Goal: Task Accomplishment & Management: Manage account settings

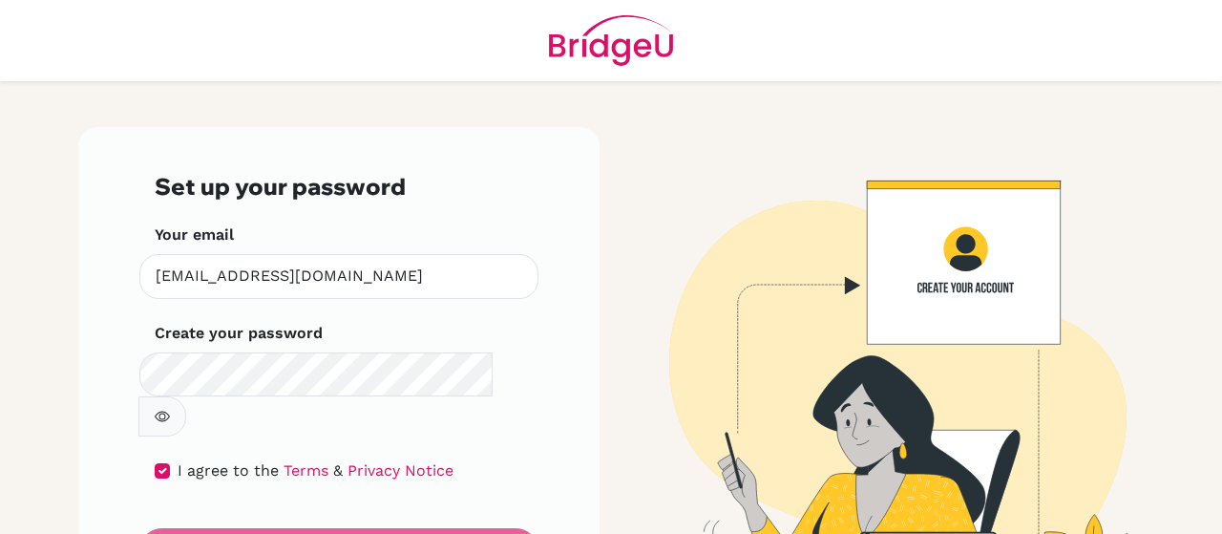
click at [230, 511] on form "Set up your password Your email ritachien@dysh.tyc.edu.tw Invalid email Create …" at bounding box center [339, 372] width 368 height 399
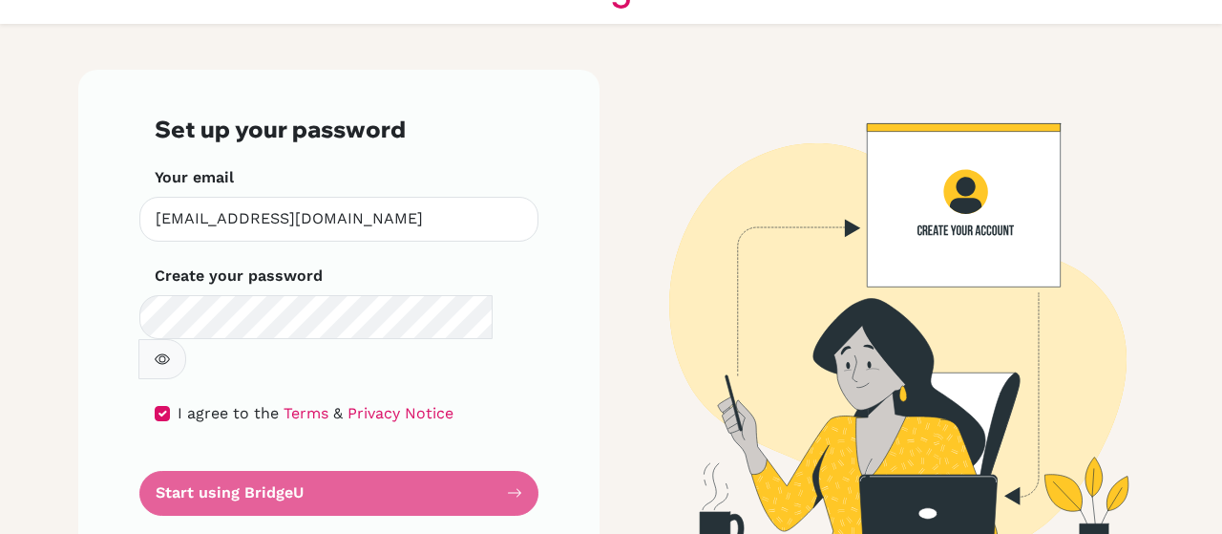
click at [596, 262] on div "Set up your password Your email [EMAIL_ADDRESS][DOMAIN_NAME] Invalid email Crea…" at bounding box center [339, 315] width 544 height 491
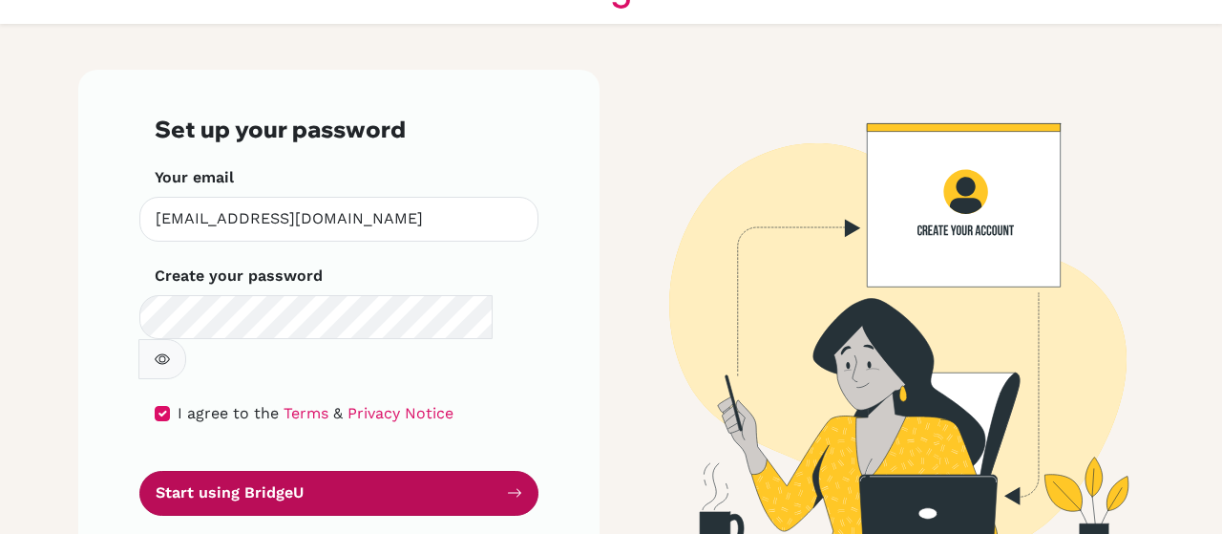
click at [252, 471] on button "Start using BridgeU" at bounding box center [338, 493] width 399 height 45
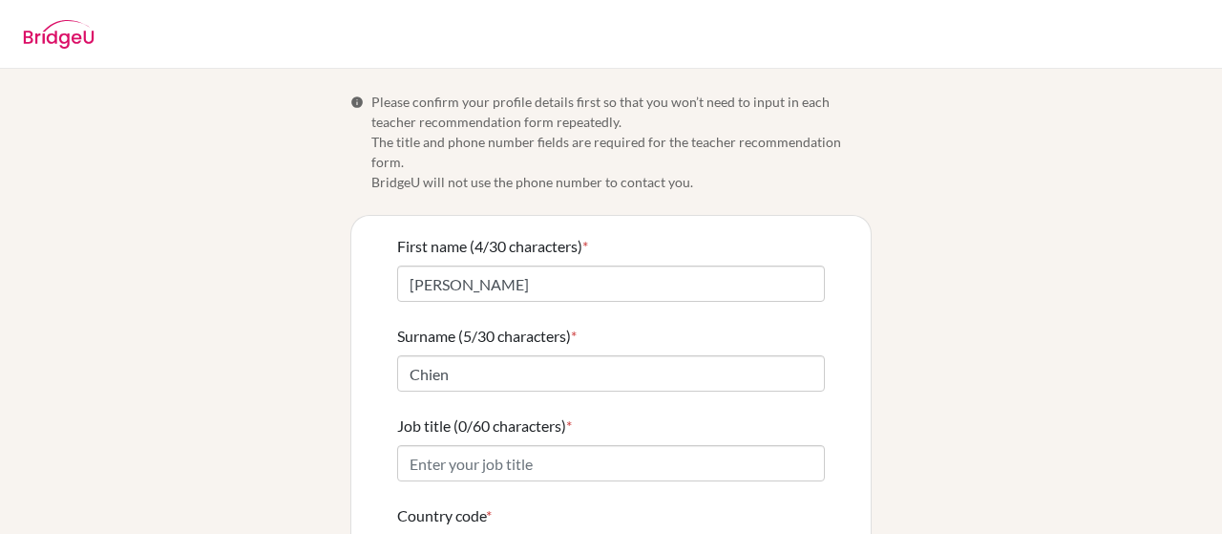
scroll to position [95, 0]
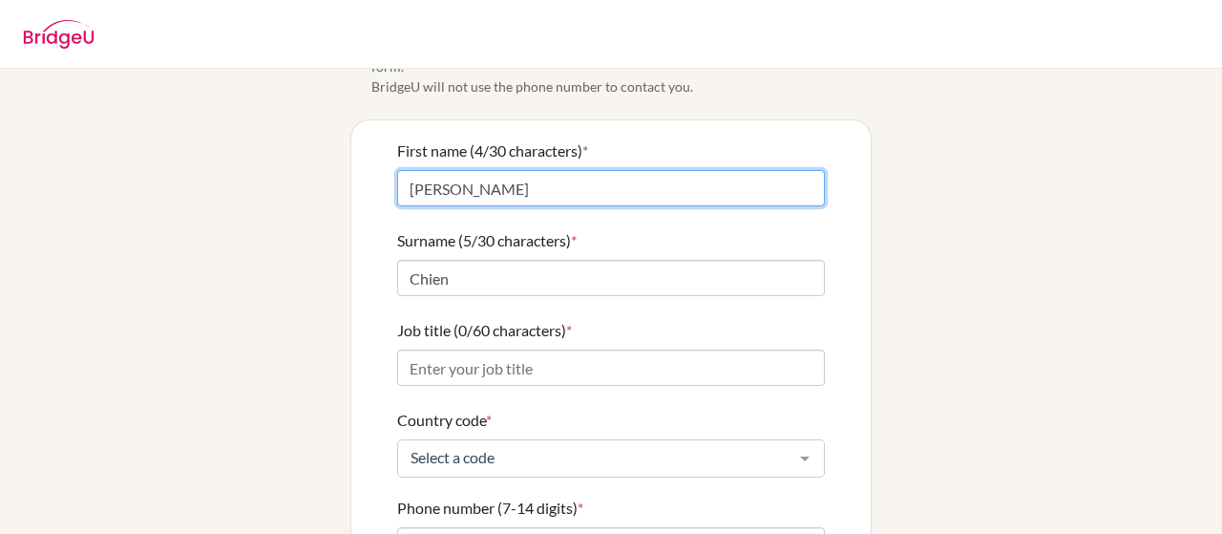
drag, startPoint x: 433, startPoint y: 163, endPoint x: 328, endPoint y: 169, distance: 105.1
click at [328, 169] on div "Info Please confirm your profile details first so that you won’t need to input …" at bounding box center [611, 375] width 1088 height 759
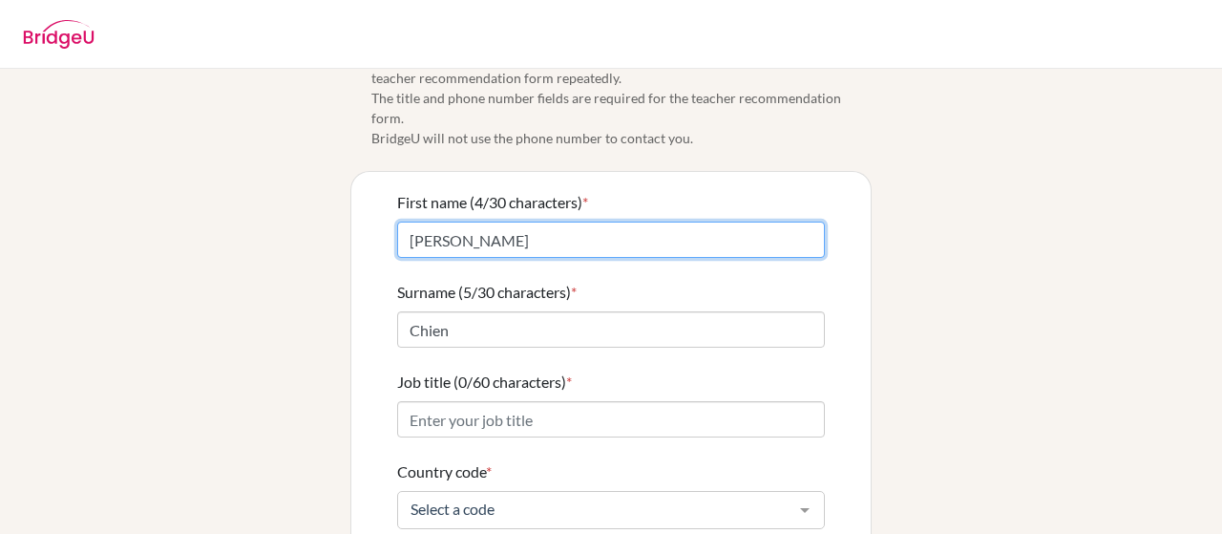
scroll to position [31, 0]
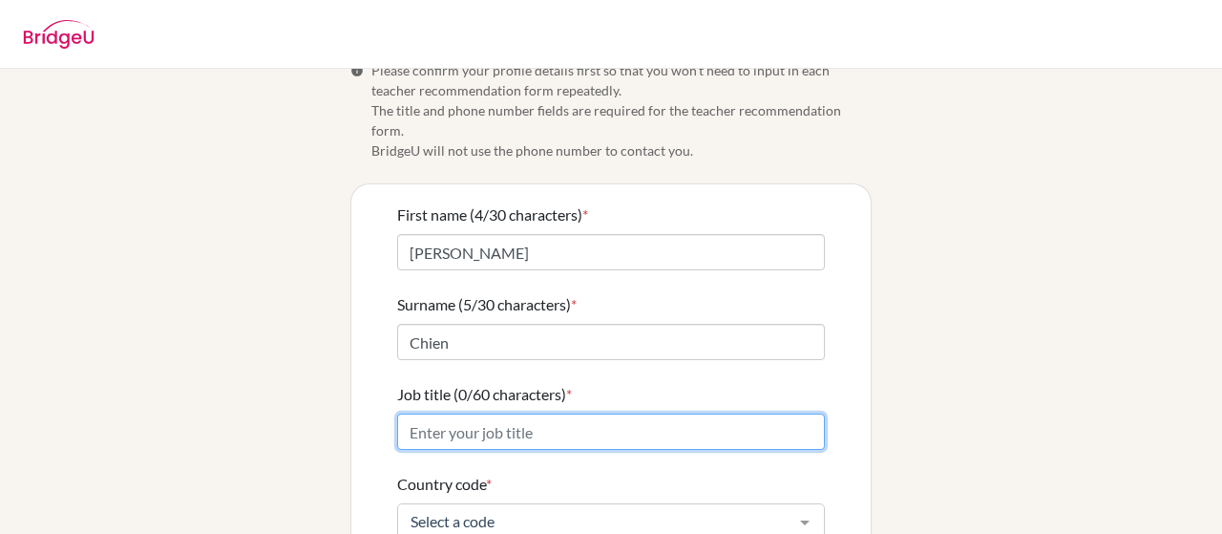
click at [538, 416] on input "Job title (0/60 characters) *" at bounding box center [611, 431] width 428 height 36
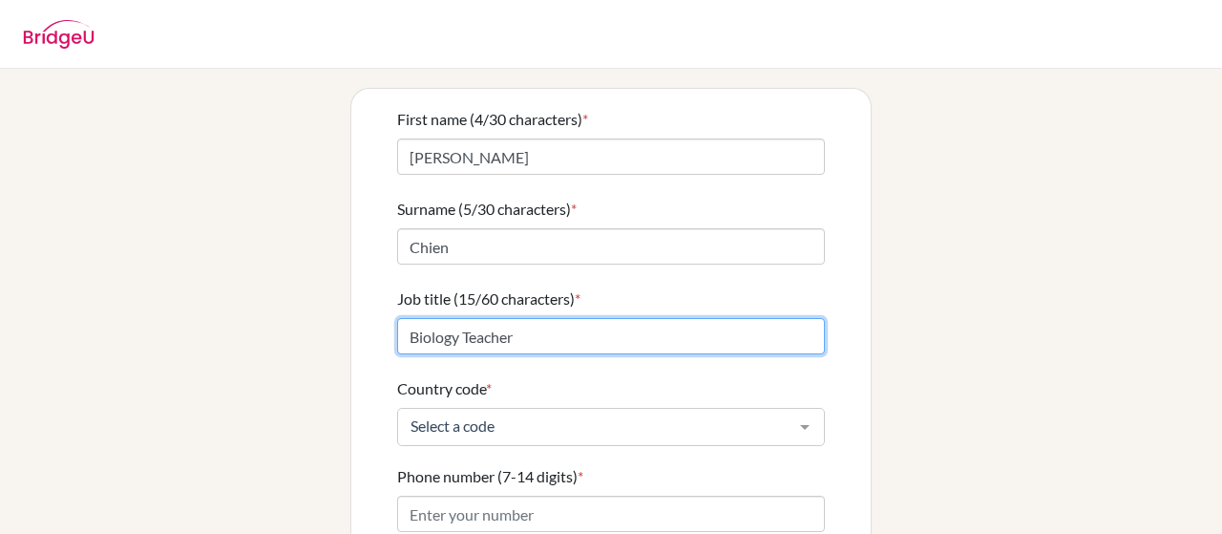
click at [408, 318] on input "Biology Teacher" at bounding box center [611, 336] width 428 height 36
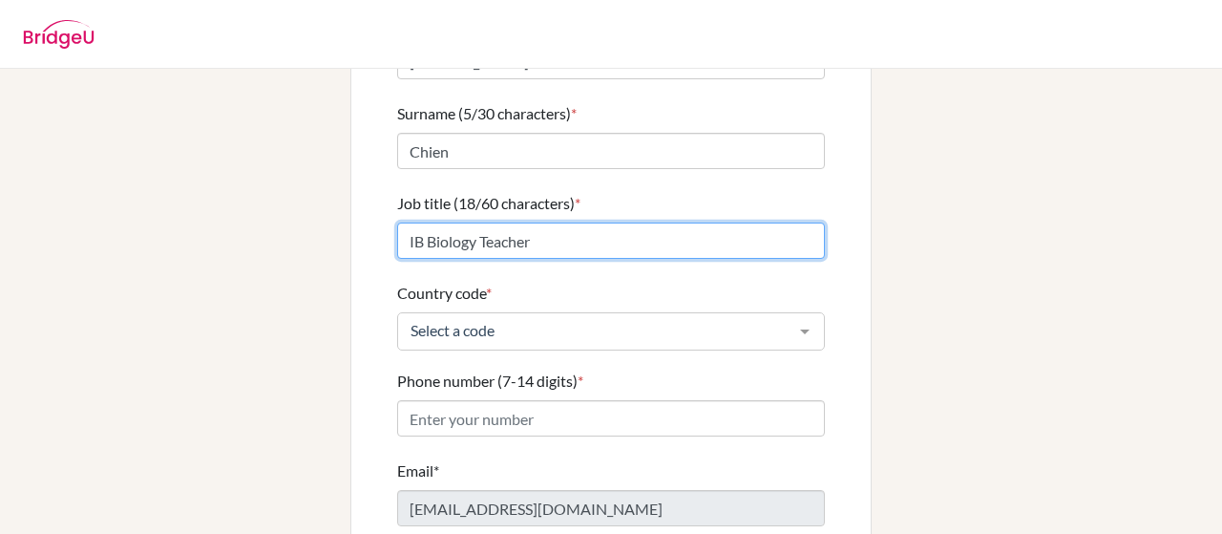
type input "IB Biology Teacher"
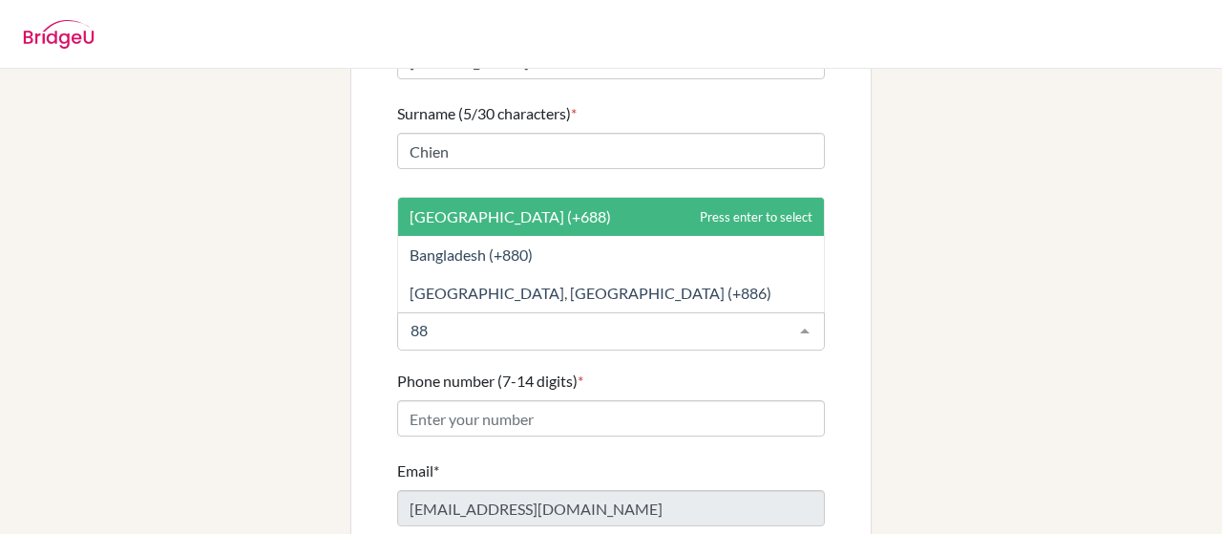
type input "886"
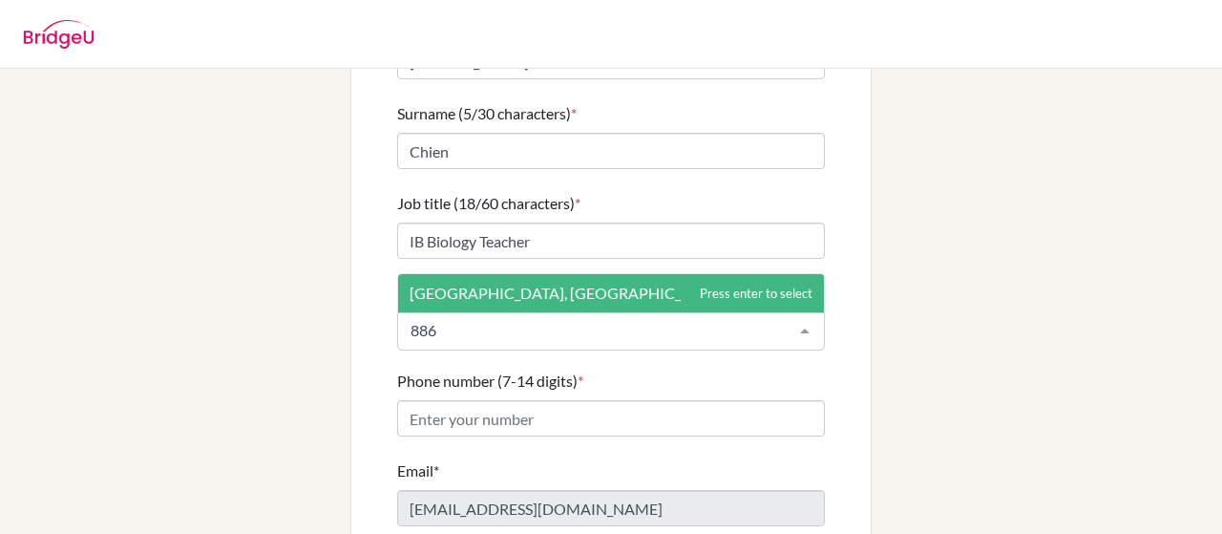
click at [488, 283] on span "Taiwan, Republic Of China (+886)" at bounding box center [590, 292] width 362 height 18
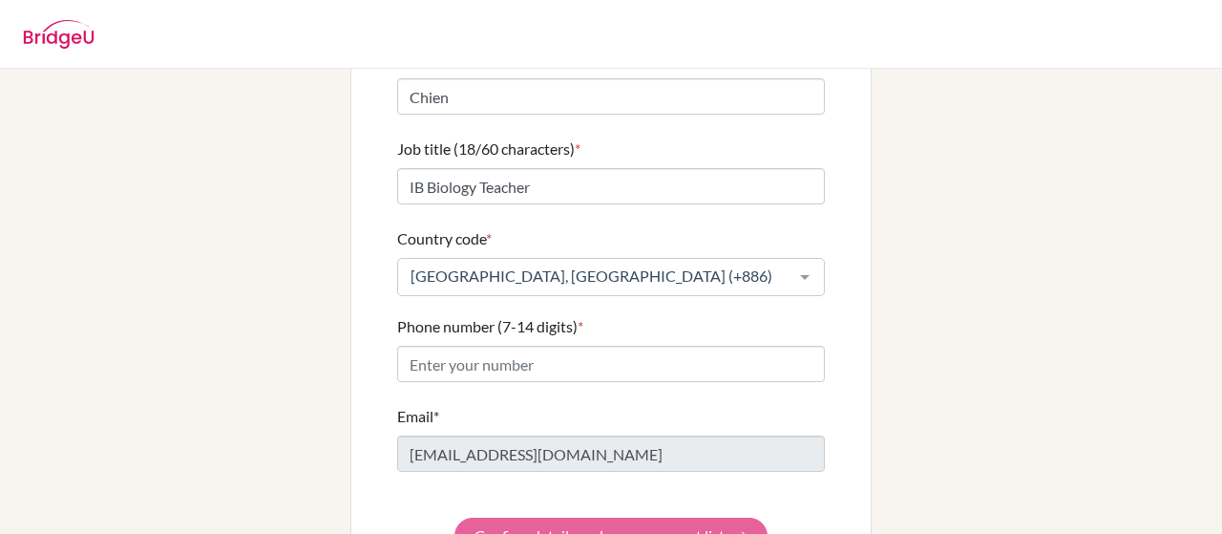
scroll to position [318, 0]
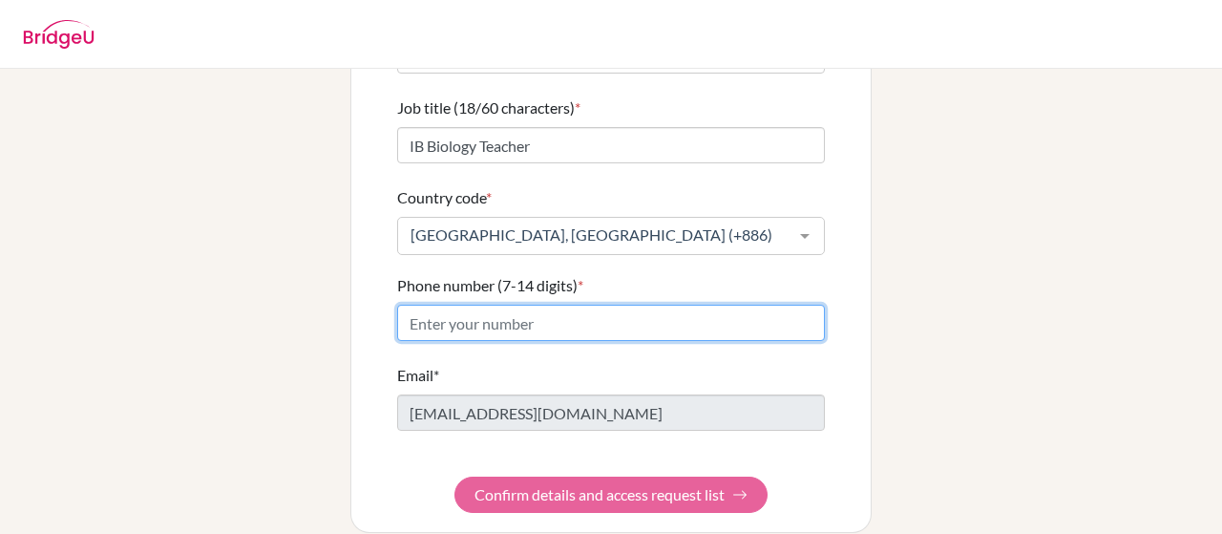
click at [450, 304] on input "Phone number (7-14 digits) *" at bounding box center [611, 322] width 428 height 36
type input "033813001"
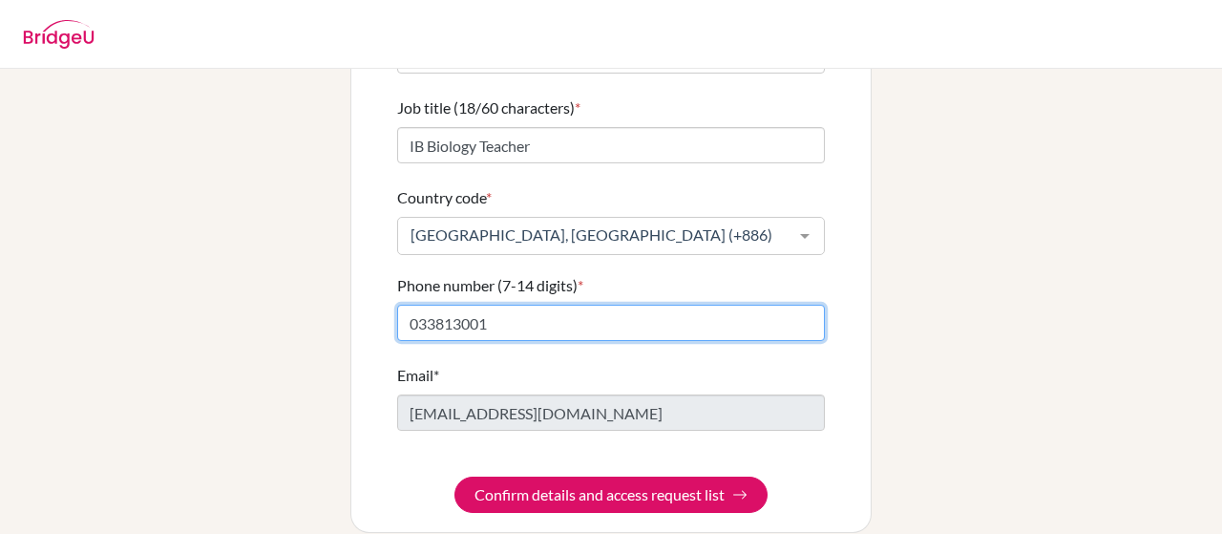
click at [402, 304] on input "033813001" at bounding box center [611, 322] width 428 height 36
click at [416, 304] on input "033813001" at bounding box center [611, 322] width 428 height 36
click at [544, 304] on input "033813001" at bounding box center [611, 322] width 428 height 36
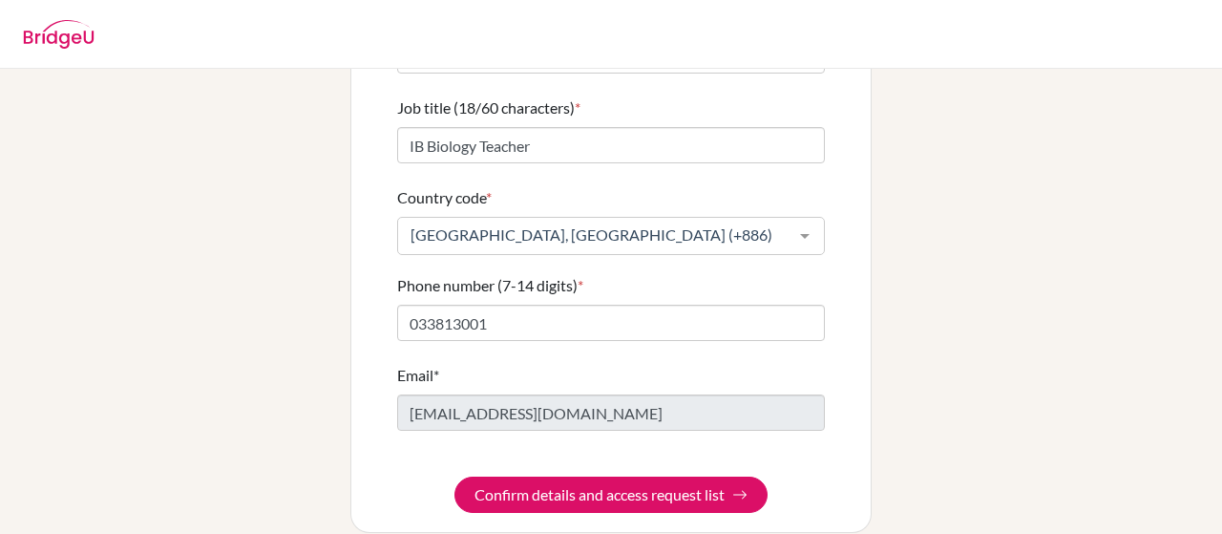
click at [902, 384] on div "Info Please confirm your profile details first so that you won’t need to input …" at bounding box center [611, 153] width 1088 height 759
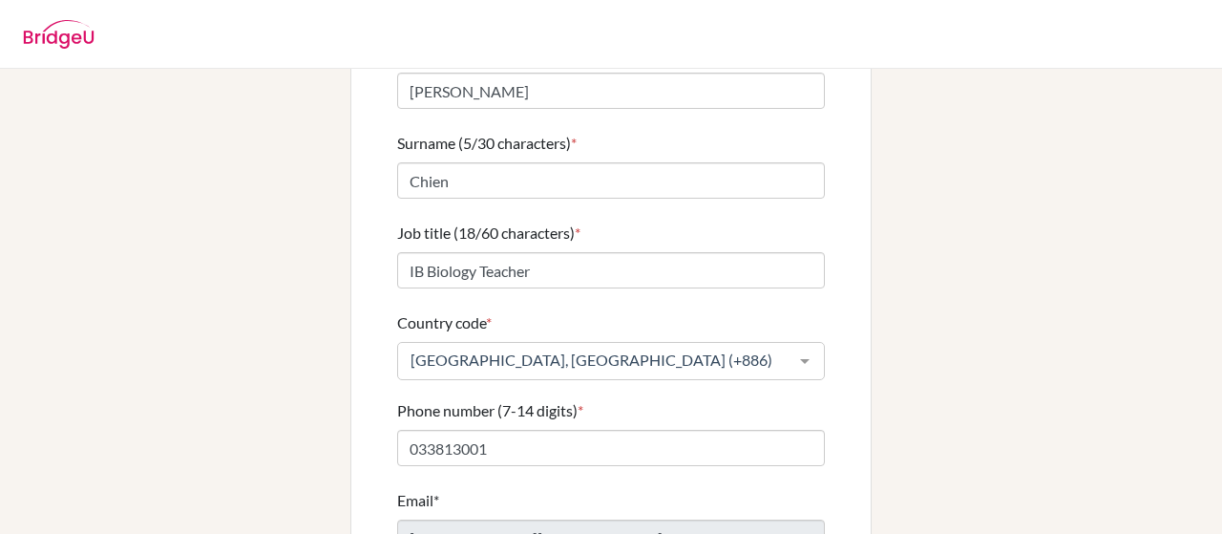
scroll to position [286, 0]
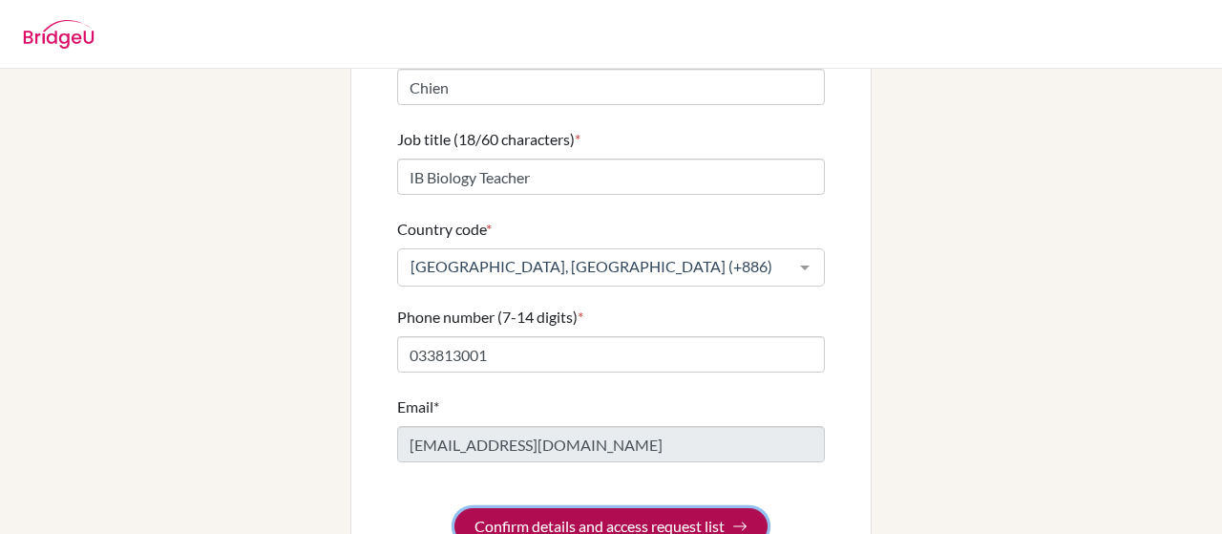
click at [527, 508] on button "Confirm details and access request list" at bounding box center [610, 526] width 313 height 36
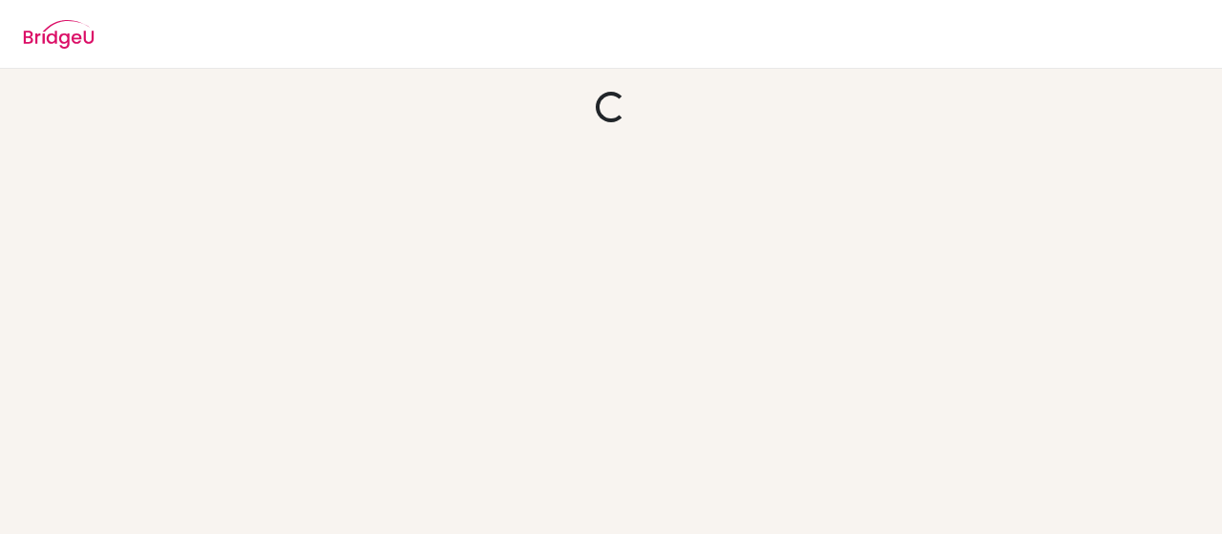
scroll to position [0, 0]
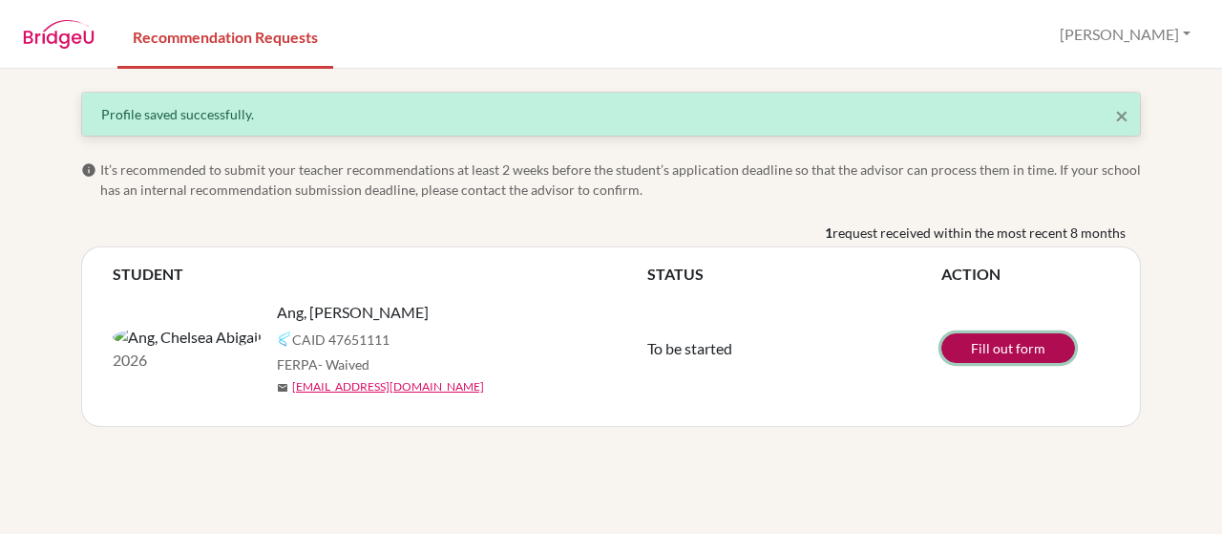
click at [999, 345] on link "Fill out form" at bounding box center [1008, 348] width 134 height 30
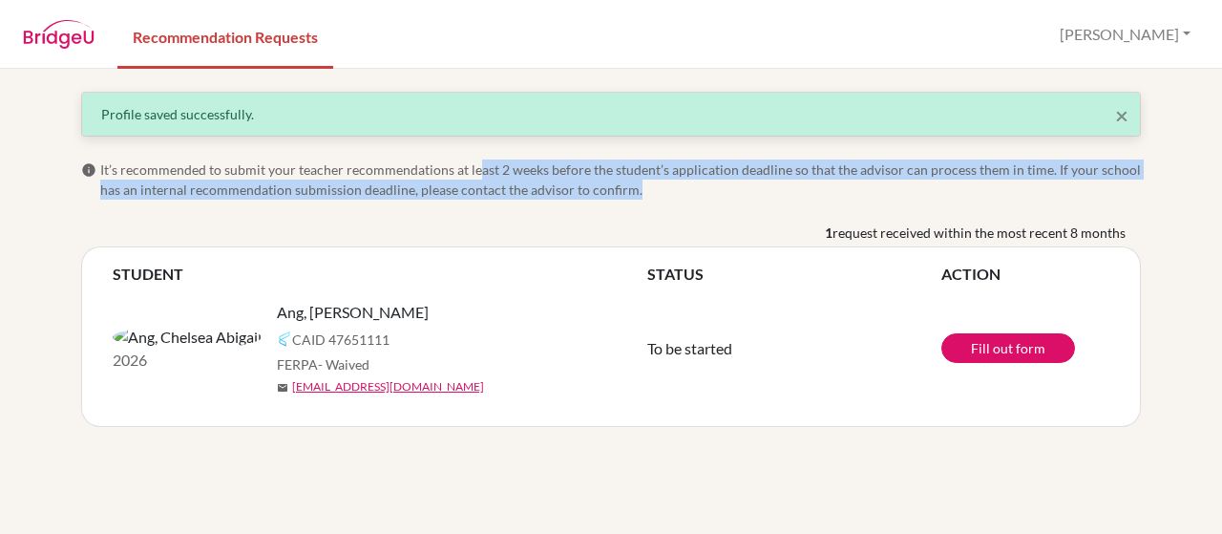
drag, startPoint x: 474, startPoint y: 168, endPoint x: 1038, endPoint y: 180, distance: 564.2
click at [1038, 180] on span "It’s recommended to submit your teacher recommendations at least 2 weeks before…" at bounding box center [620, 179] width 1040 height 40
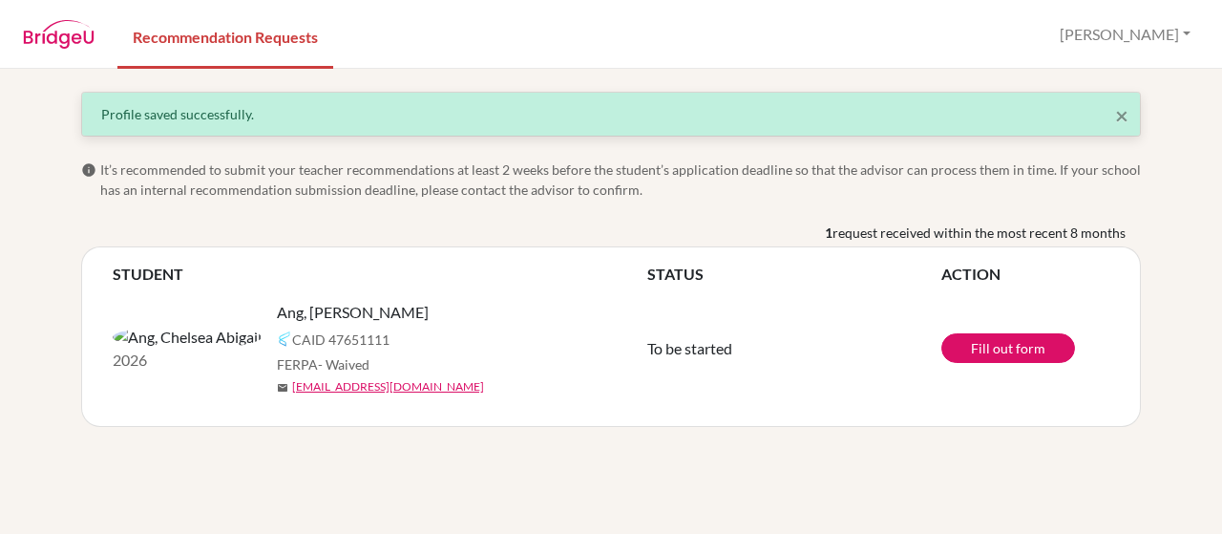
click at [511, 211] on div "× Profile saved successfully. info It’s recommended to submit your teacher reco…" at bounding box center [611, 259] width 1088 height 335
click at [1185, 41] on button "Rita" at bounding box center [1125, 34] width 148 height 36
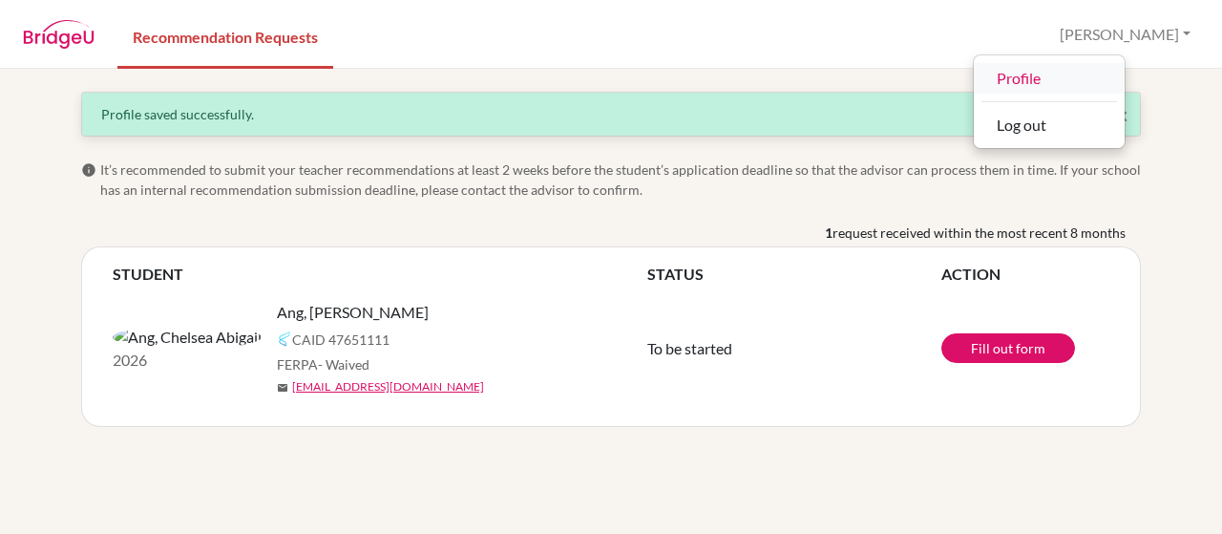
click at [1119, 79] on link "Profile" at bounding box center [1049, 78] width 151 height 31
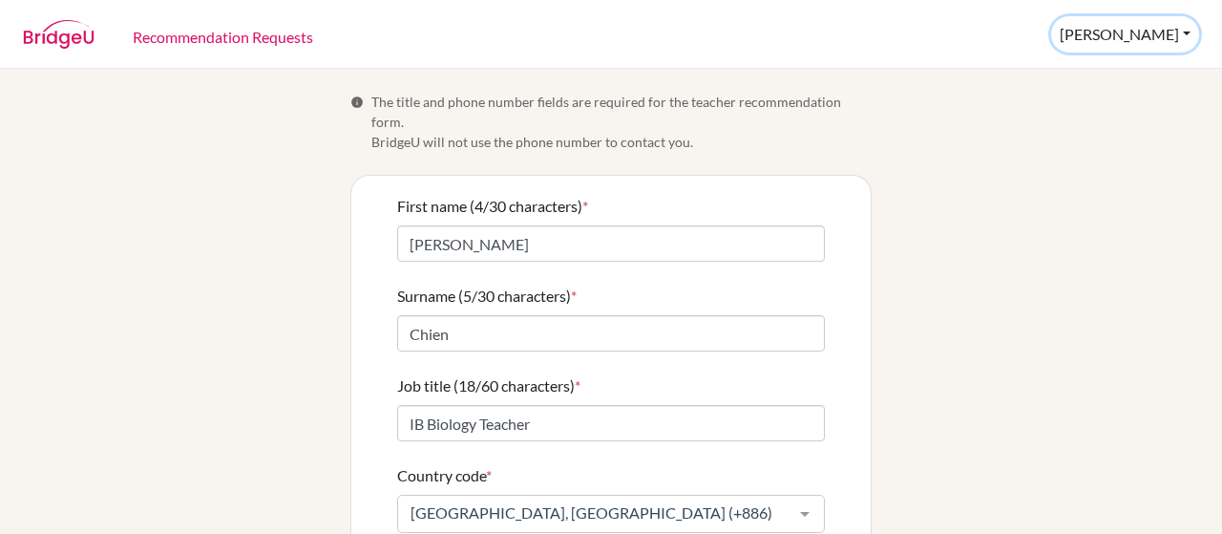
click at [1174, 30] on button "Rita" at bounding box center [1125, 34] width 148 height 36
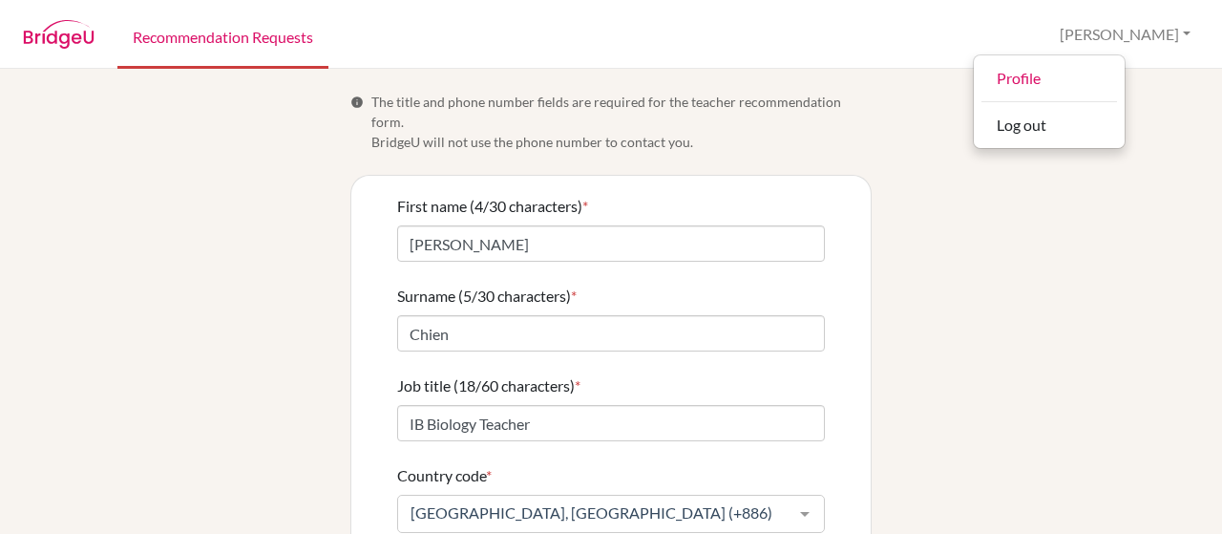
click at [152, 45] on link "Recommendation Requests" at bounding box center [222, 36] width 211 height 66
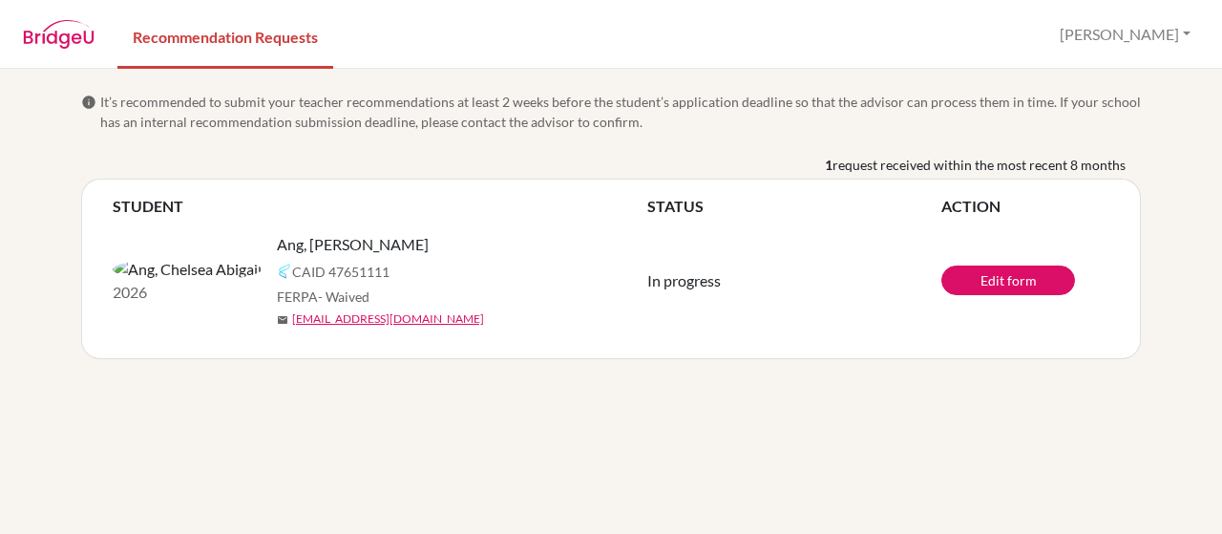
click at [1191, 14] on nav "Recommendation Requests Rita Profile Log out" at bounding box center [611, 34] width 1222 height 66
click at [1191, 47] on button "Rita" at bounding box center [1125, 34] width 148 height 36
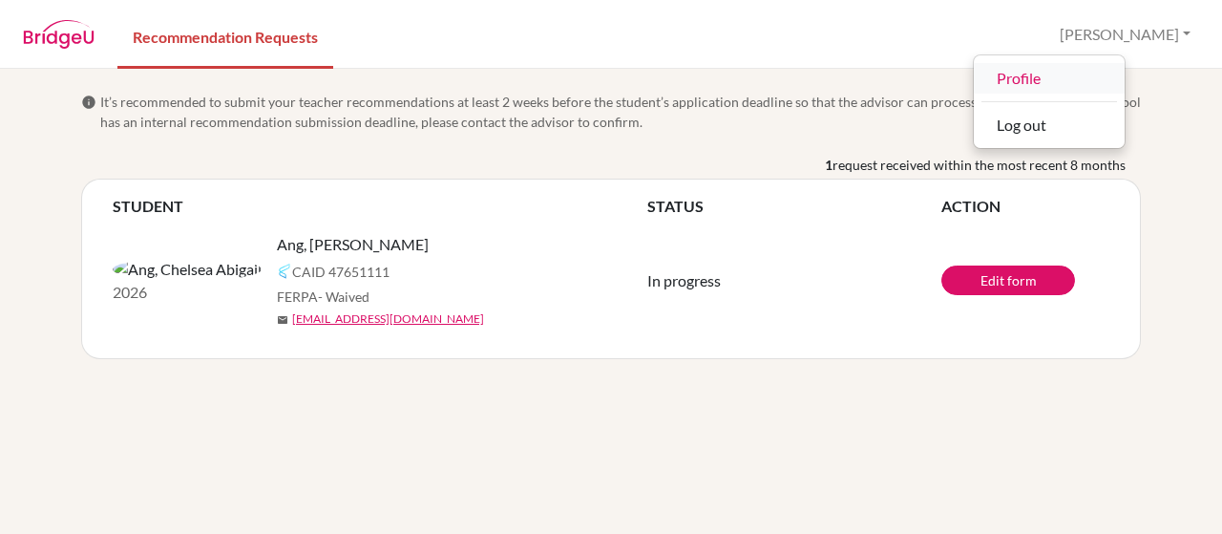
click at [1124, 81] on link "Profile" at bounding box center [1049, 78] width 151 height 31
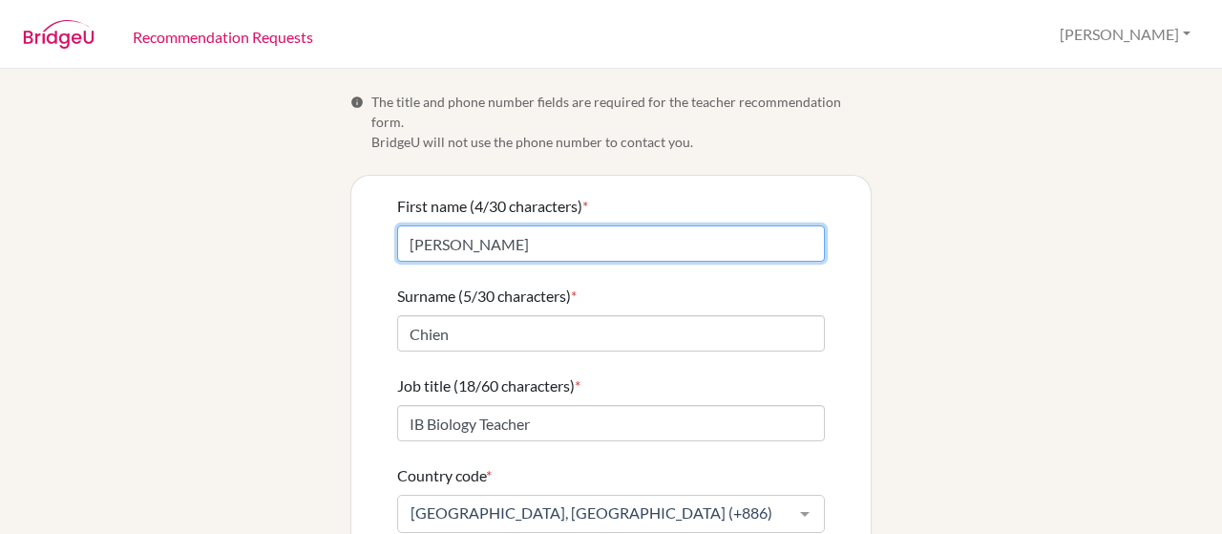
drag, startPoint x: 401, startPoint y: 225, endPoint x: 349, endPoint y: 245, distance: 55.3
click at [334, 231] on div "Info The title and phone number fields are required for the teacher recommendat…" at bounding box center [611, 451] width 1088 height 719
type input "Jui-Han"
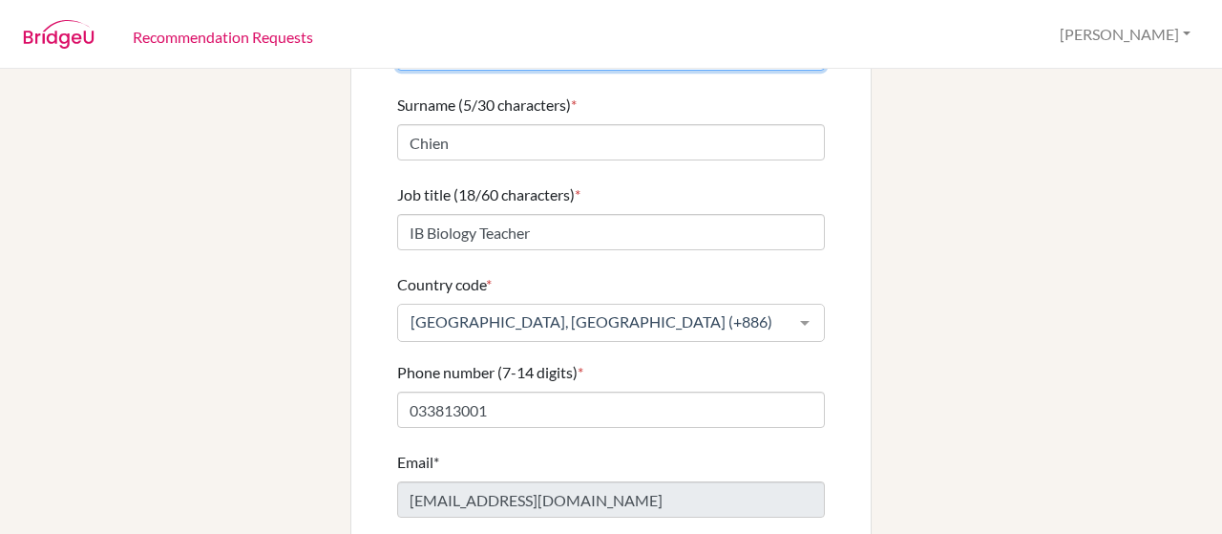
scroll to position [278, 0]
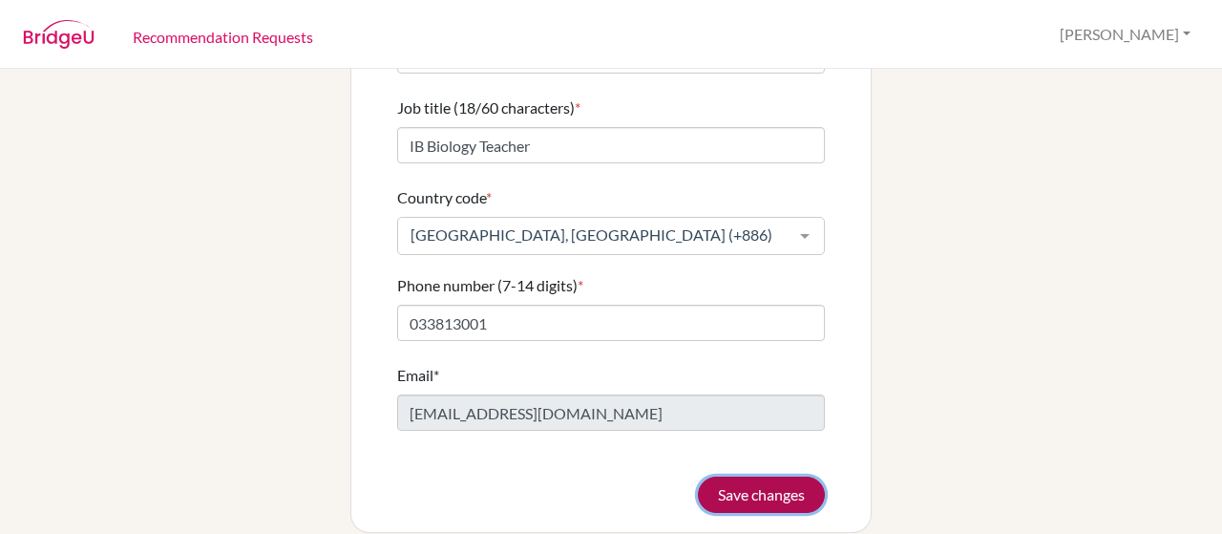
click at [737, 476] on button "Save changes" at bounding box center [761, 494] width 127 height 36
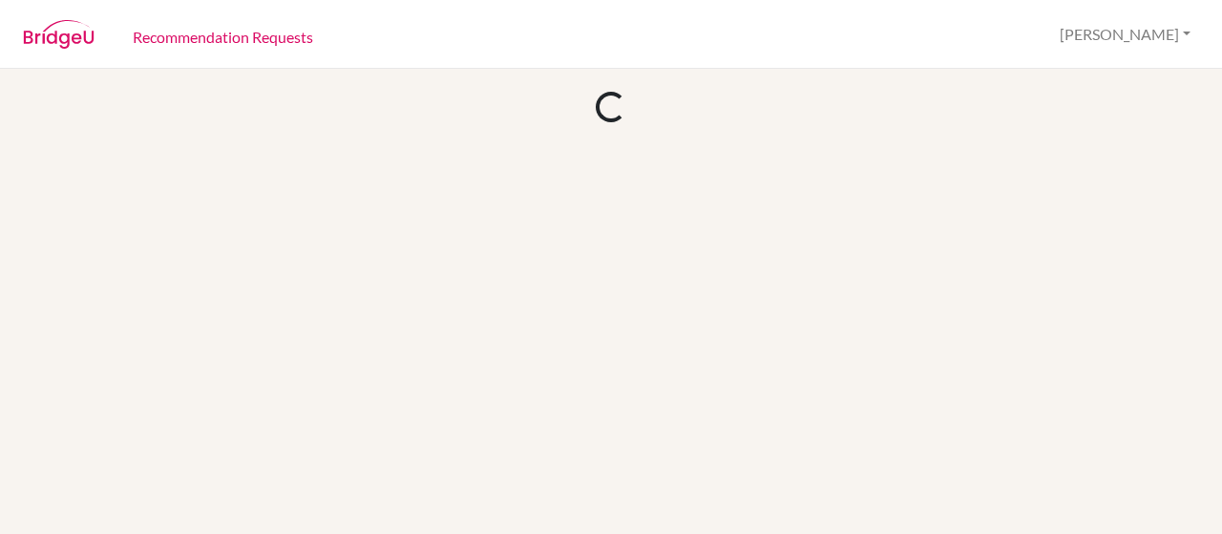
scroll to position [0, 0]
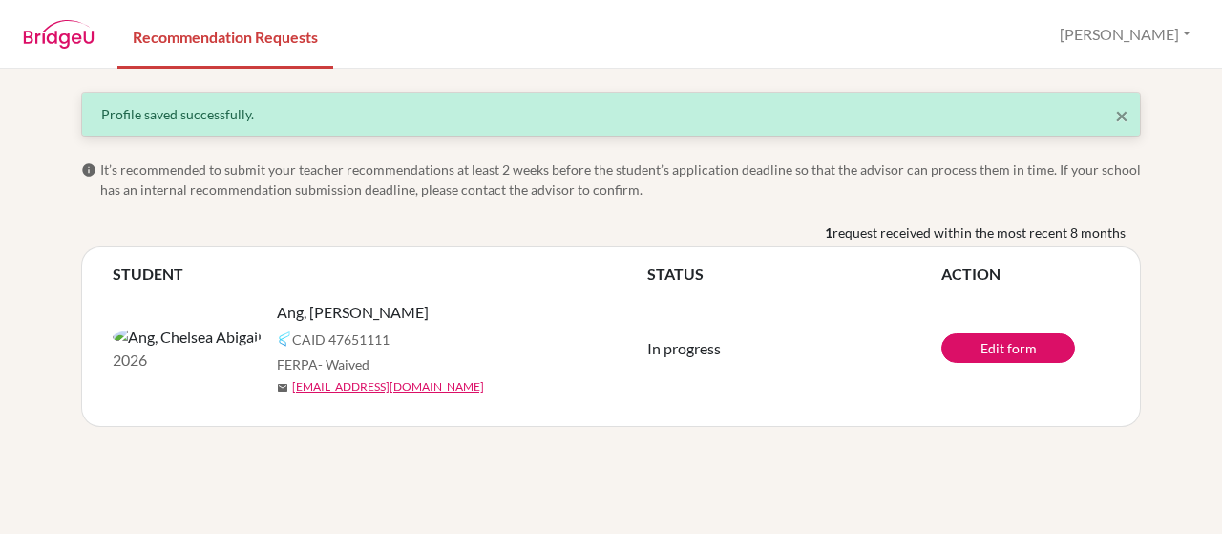
click at [1199, 39] on nav "Recommendation Requests Jui-Han Profile Log out" at bounding box center [611, 34] width 1222 height 66
click at [1176, 30] on button "Jui-Han" at bounding box center [1125, 34] width 148 height 36
